Goal: Task Accomplishment & Management: Manage account settings

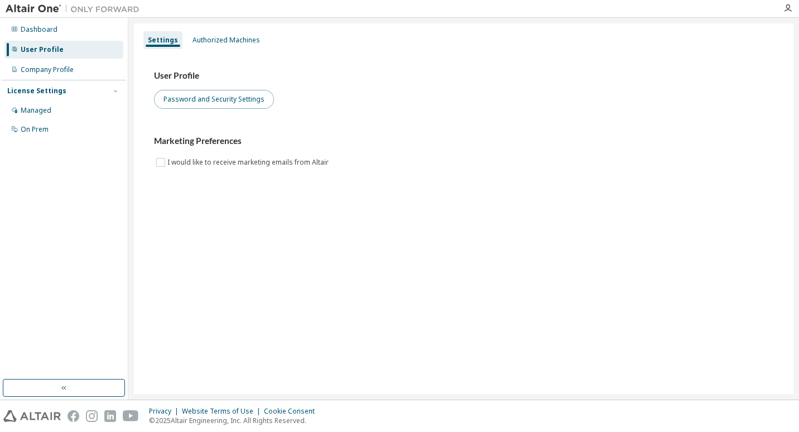
click at [173, 97] on button "Password and Security Settings" at bounding box center [214, 99] width 120 height 19
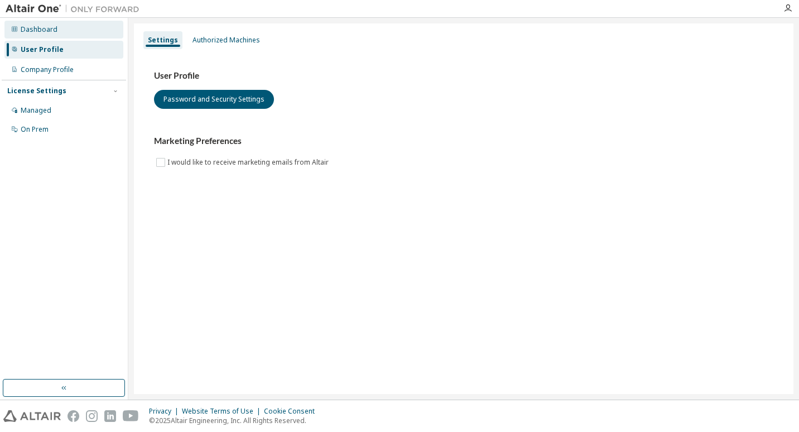
click at [37, 30] on div "Dashboard" at bounding box center [39, 29] width 37 height 9
